Goal: Information Seeking & Learning: Learn about a topic

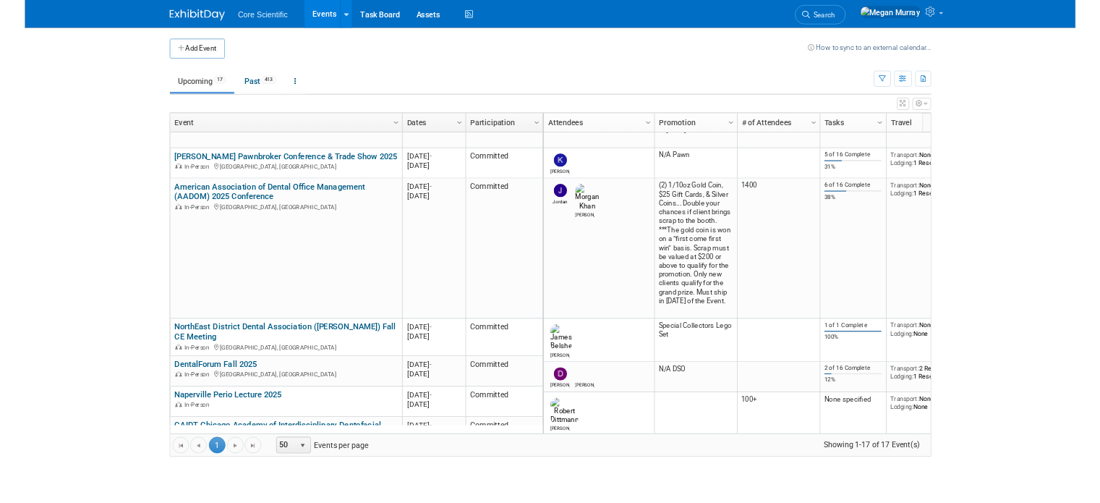
scroll to position [347, 0]
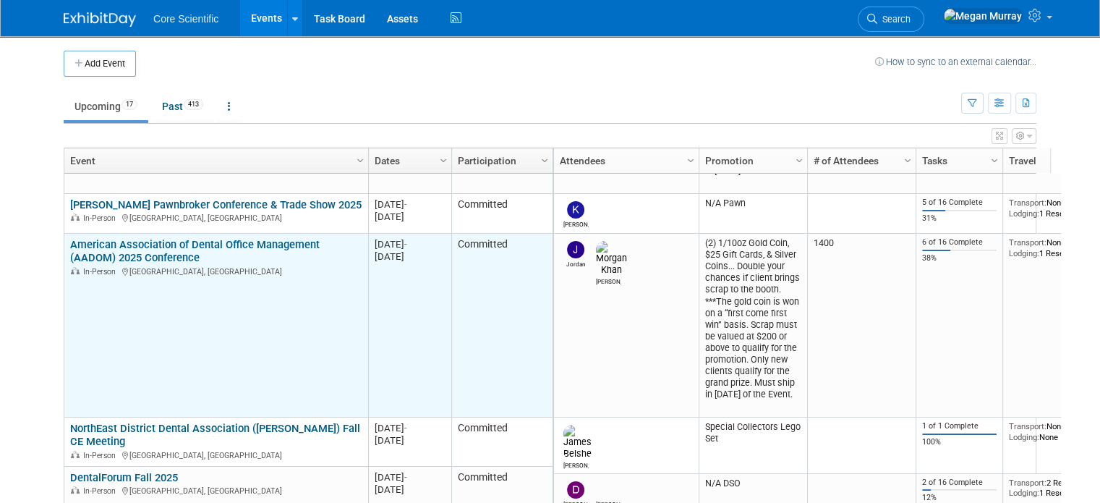
click at [107, 250] on link "American Association of Dental Office Management (AADOM) 2025 Conference" at bounding box center [195, 251] width 250 height 27
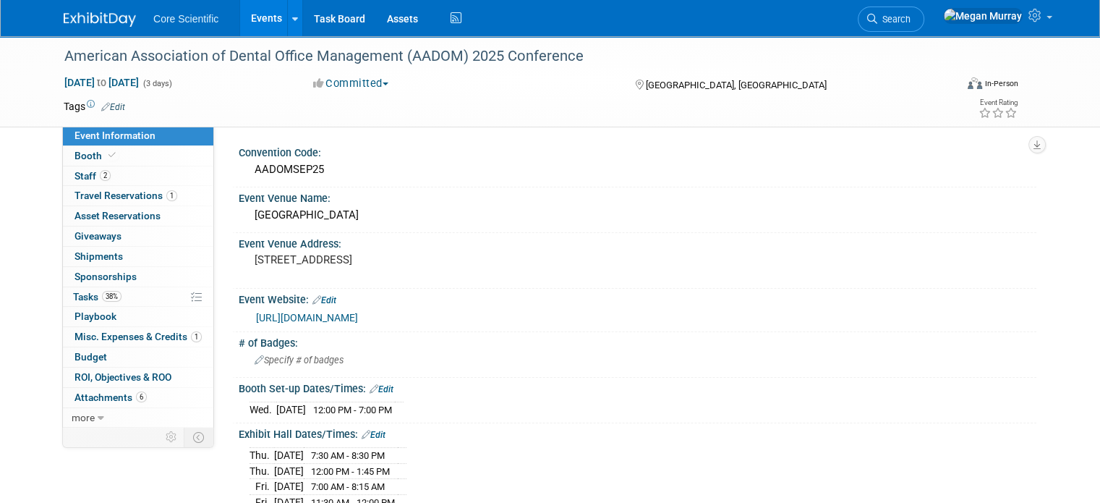
click at [263, 20] on link "Events" at bounding box center [266, 18] width 53 height 36
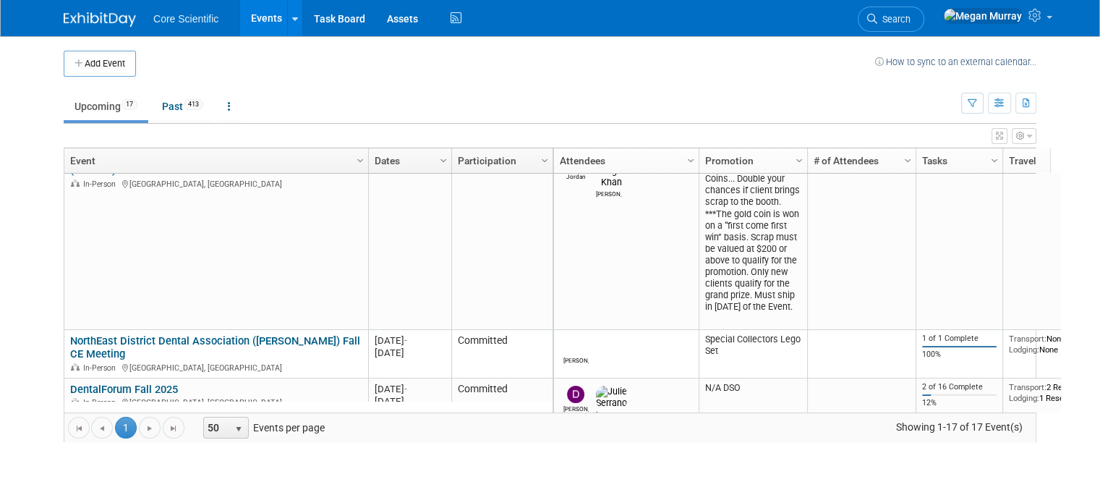
scroll to position [521, 0]
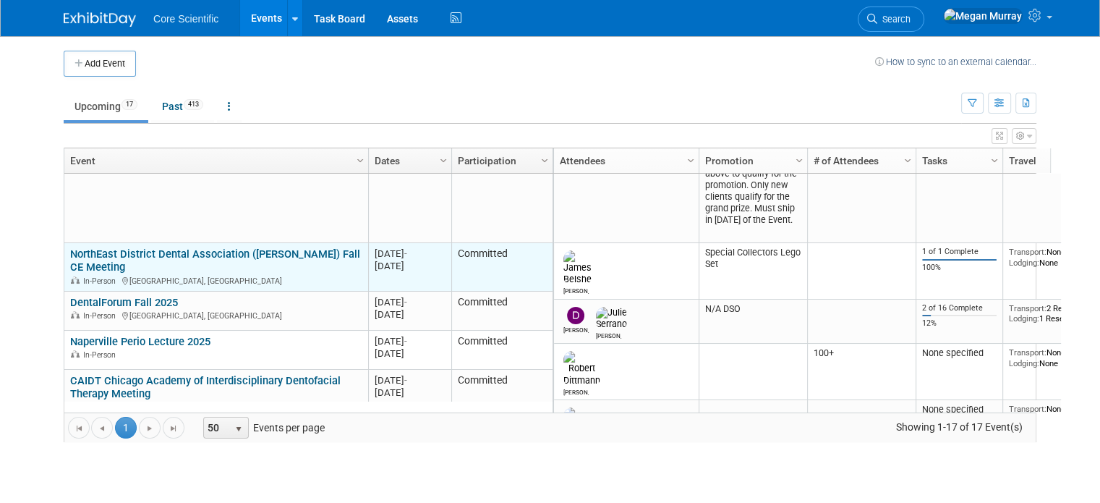
click at [106, 249] on link "NorthEast District Dental Association ([PERSON_NAME]) Fall CE Meeting" at bounding box center [215, 260] width 290 height 27
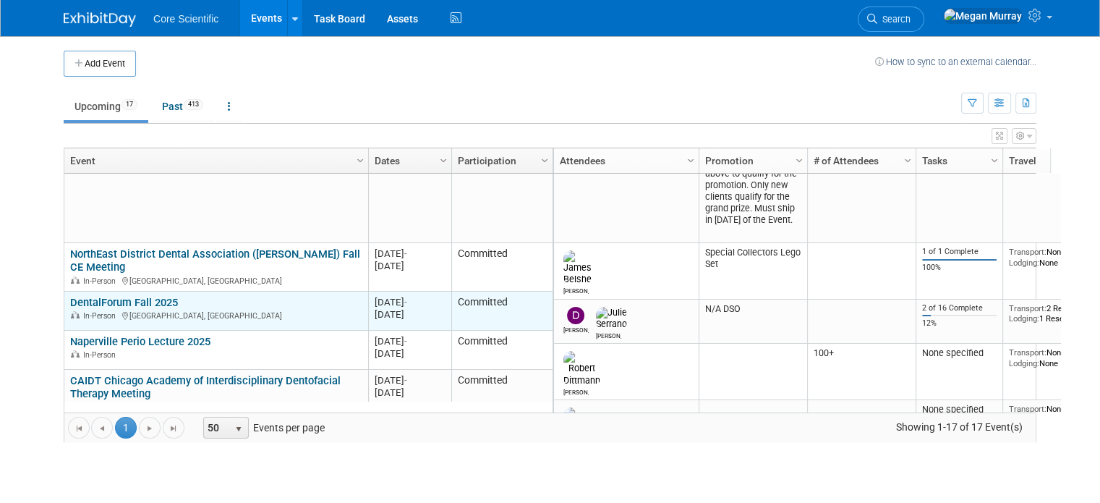
click at [142, 296] on link "DentalForum Fall 2025" at bounding box center [124, 302] width 108 height 13
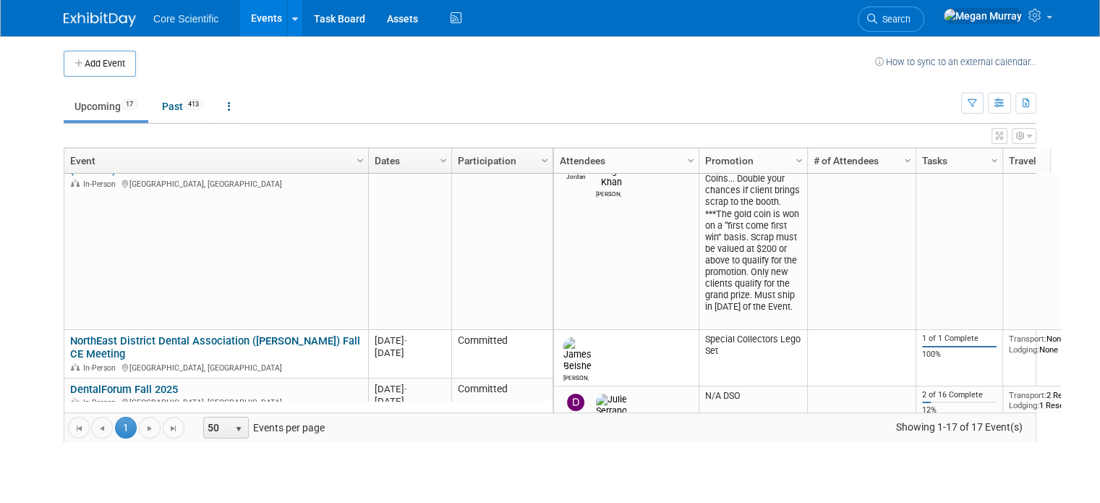
scroll to position [347, 0]
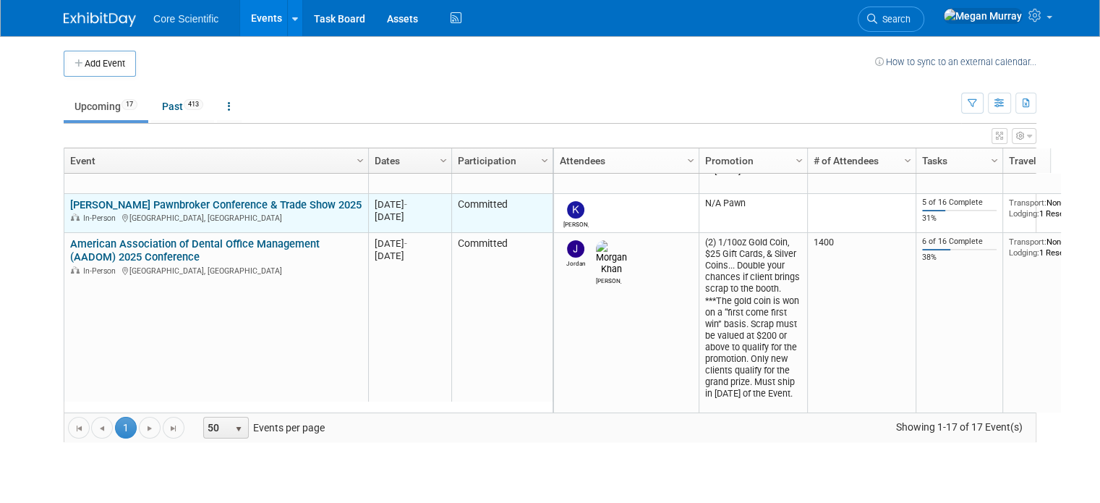
click at [194, 202] on link "Dixie Pawnbroker Conference & Trade Show 2025" at bounding box center [216, 204] width 292 height 13
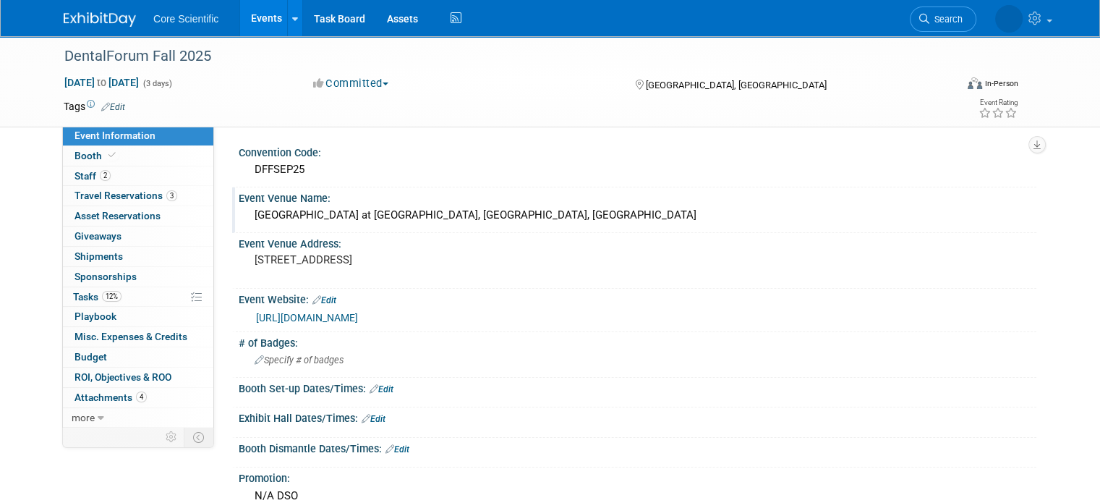
click at [318, 216] on div "[GEOGRAPHIC_DATA] at [GEOGRAPHIC_DATA], [GEOGRAPHIC_DATA], [GEOGRAPHIC_DATA]" at bounding box center [638, 215] width 776 height 22
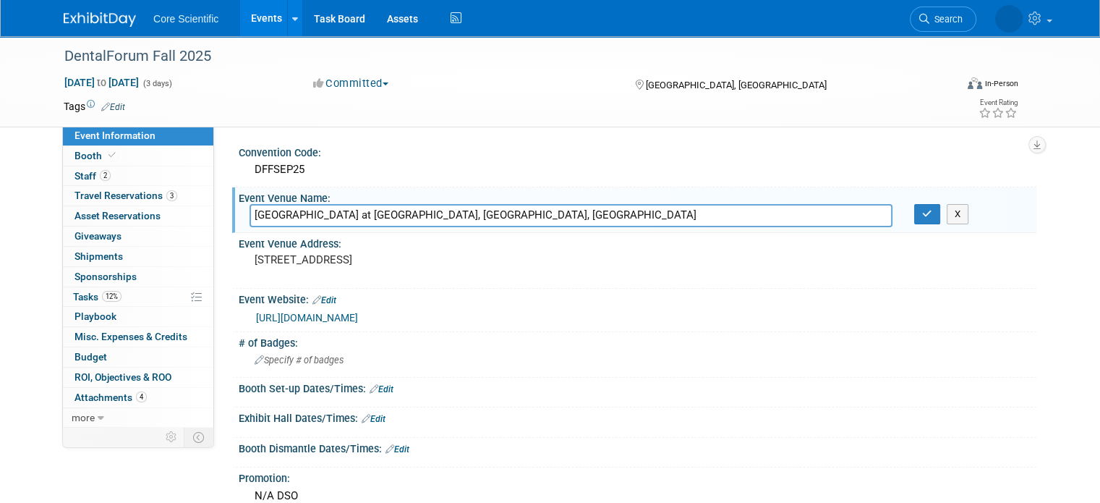
click at [318, 216] on input "[GEOGRAPHIC_DATA] at [GEOGRAPHIC_DATA], [GEOGRAPHIC_DATA], [GEOGRAPHIC_DATA]" at bounding box center [571, 215] width 643 height 22
click at [365, 213] on input "[GEOGRAPHIC_DATA] at [GEOGRAPHIC_DATA], [GEOGRAPHIC_DATA], [GEOGRAPHIC_DATA]" at bounding box center [571, 215] width 643 height 22
drag, startPoint x: 383, startPoint y: 213, endPoint x: 237, endPoint y: 211, distance: 146.2
click at [250, 211] on input "[GEOGRAPHIC_DATA] at [GEOGRAPHIC_DATA], [GEOGRAPHIC_DATA], [GEOGRAPHIC_DATA]" at bounding box center [571, 215] width 643 height 22
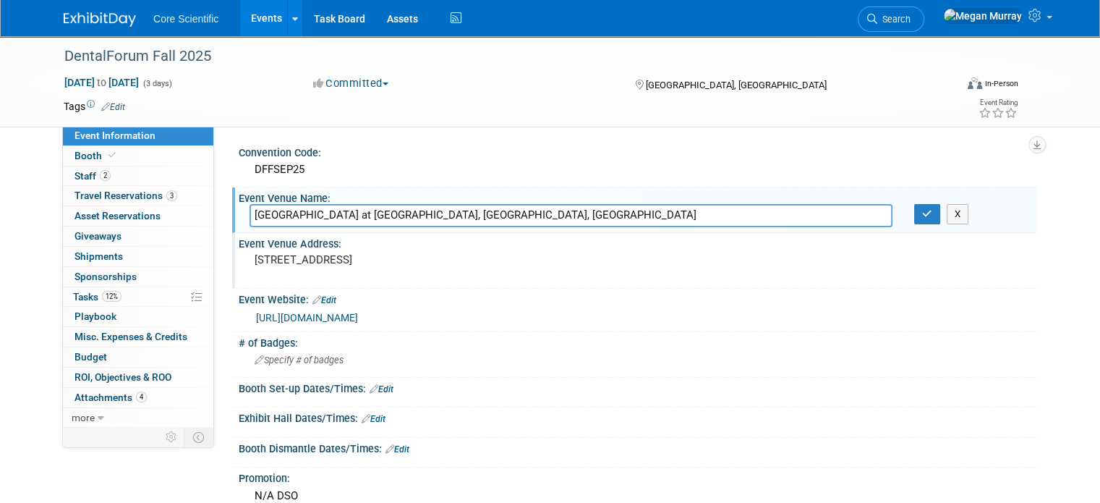
click at [283, 258] on pre "[STREET_ADDRESS]" at bounding box center [405, 259] width 301 height 13
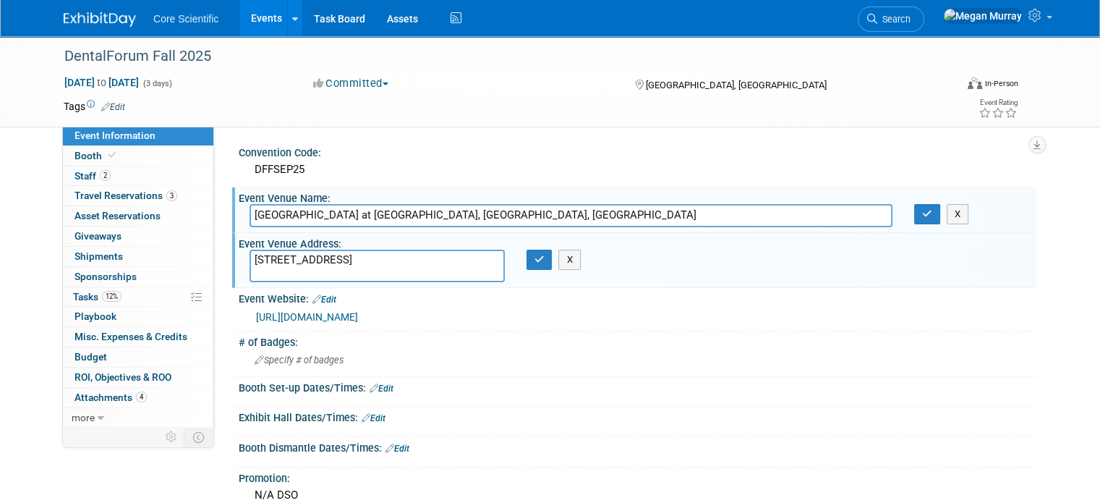
drag, startPoint x: 323, startPoint y: 258, endPoint x: 237, endPoint y: 258, distance: 85.4
click at [250, 258] on textarea "11 Cowboys Way, Frisco, TX 75034" at bounding box center [377, 266] width 255 height 33
click at [535, 263] on icon "button" at bounding box center [540, 259] width 10 height 9
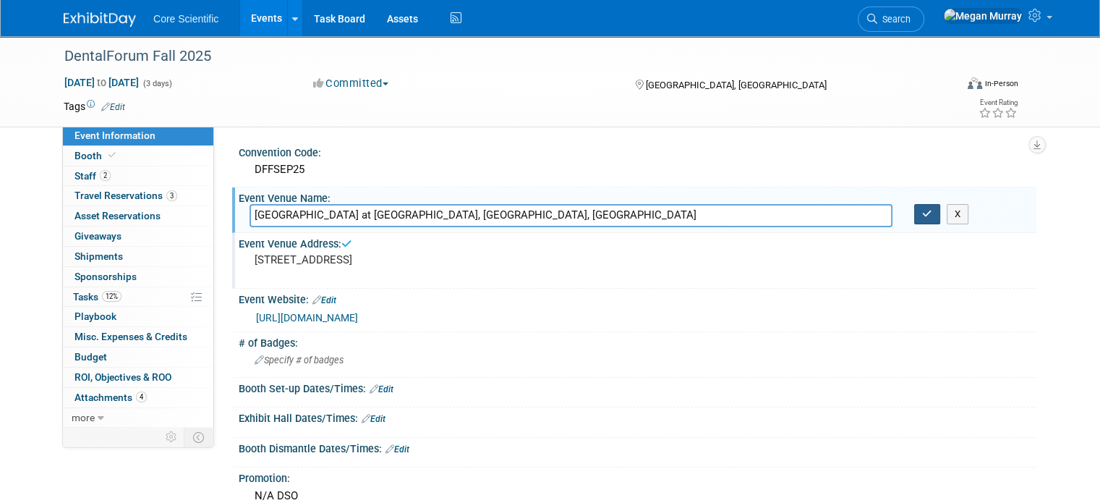
click at [933, 212] on icon "button" at bounding box center [927, 213] width 10 height 9
